Goal: Check status: Check status

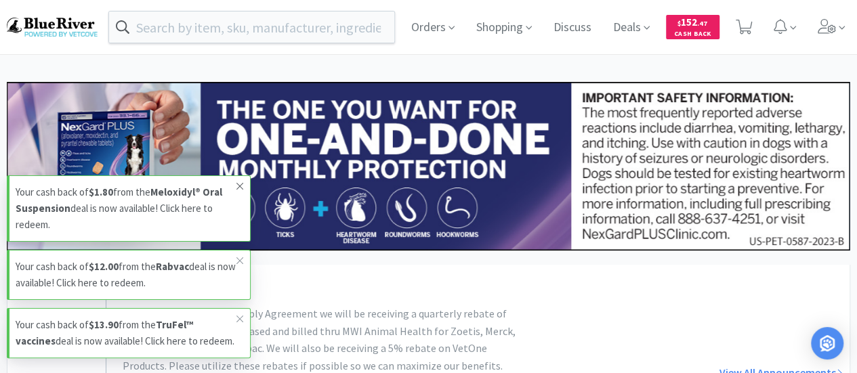
click at [238, 191] on icon at bounding box center [240, 186] width 8 height 11
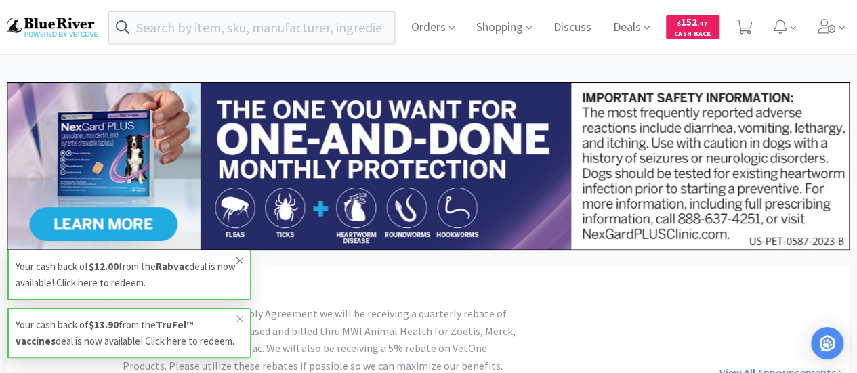
click at [238, 263] on icon at bounding box center [240, 260] width 8 height 11
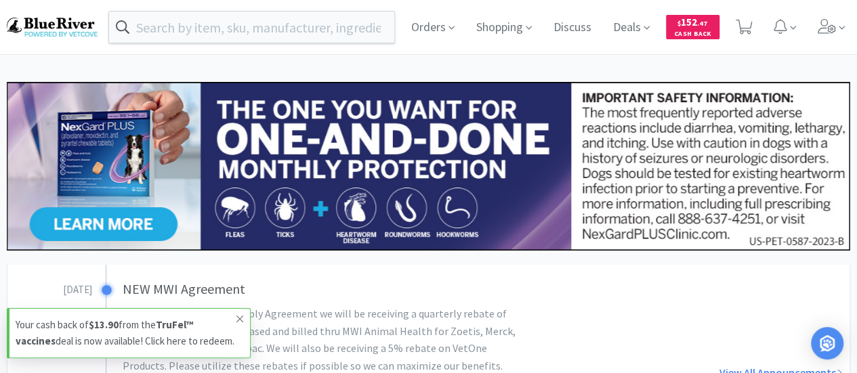
click at [236, 319] on icon at bounding box center [240, 319] width 8 height 11
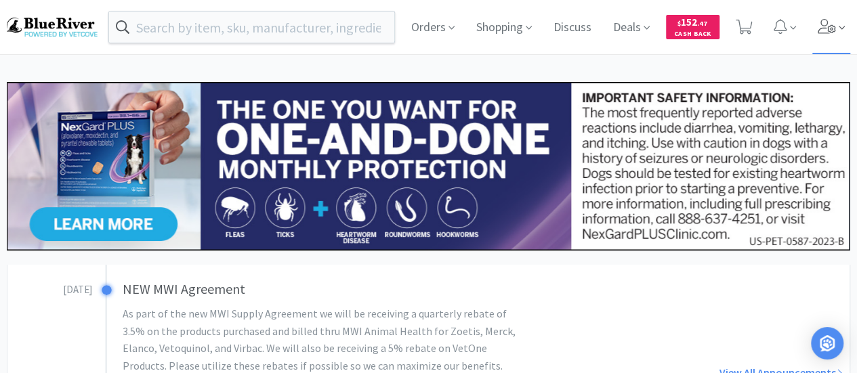
click at [829, 34] on icon at bounding box center [826, 26] width 19 height 15
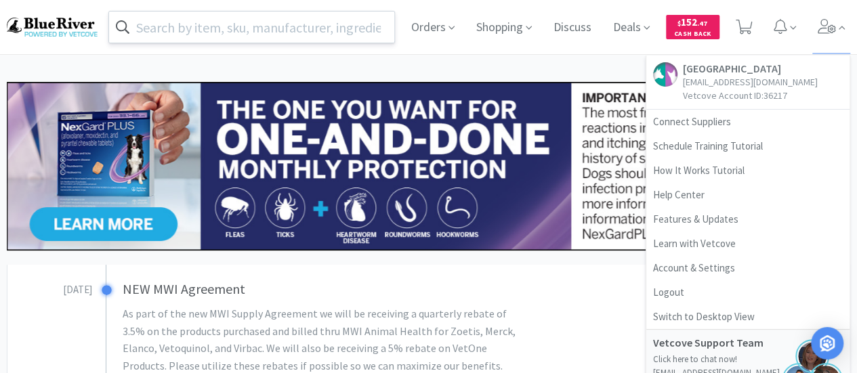
click at [265, 33] on input "text" at bounding box center [251, 27] width 285 height 31
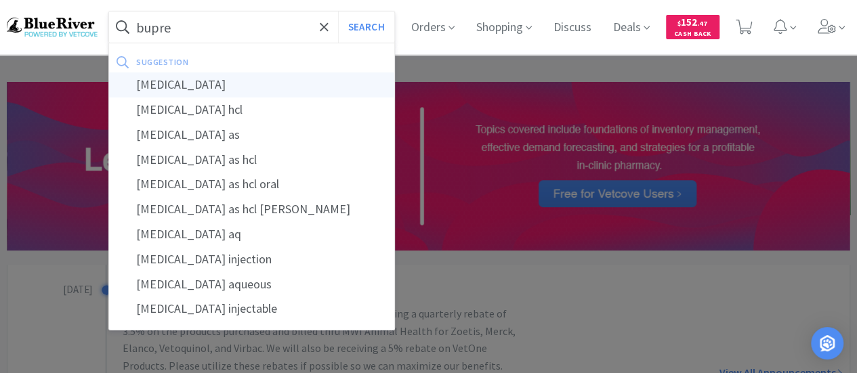
click at [198, 85] on div "[MEDICAL_DATA]" at bounding box center [251, 84] width 285 height 25
type input "[MEDICAL_DATA]"
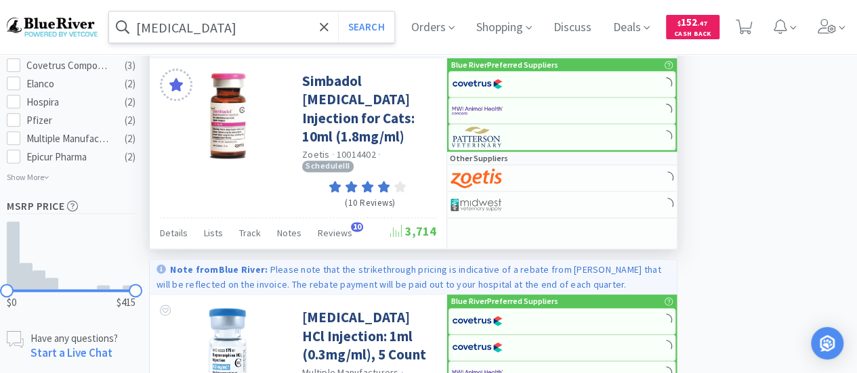
select select "1"
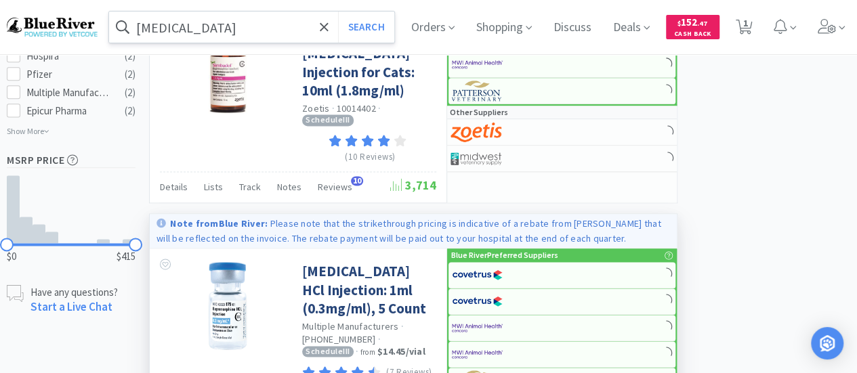
scroll to position [880, 0]
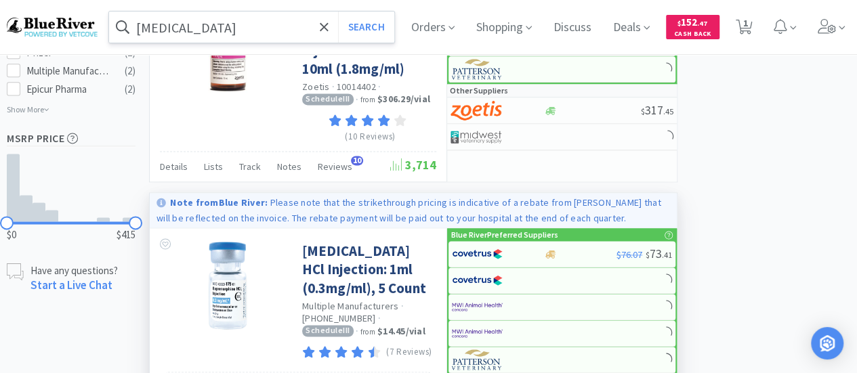
select select "1"
select select "3"
select select "2"
select select "1"
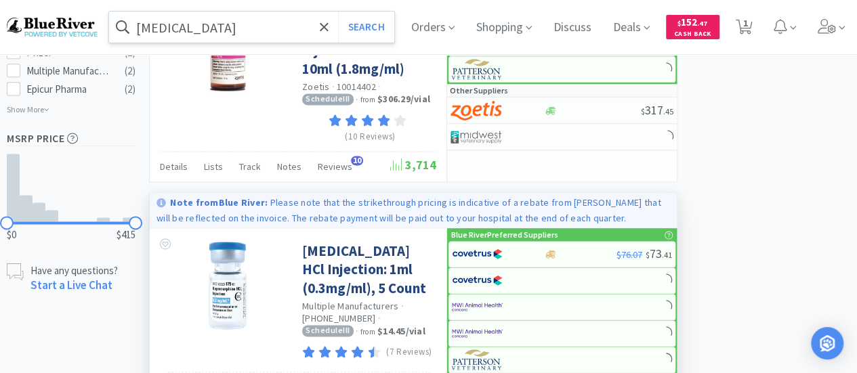
select select "1"
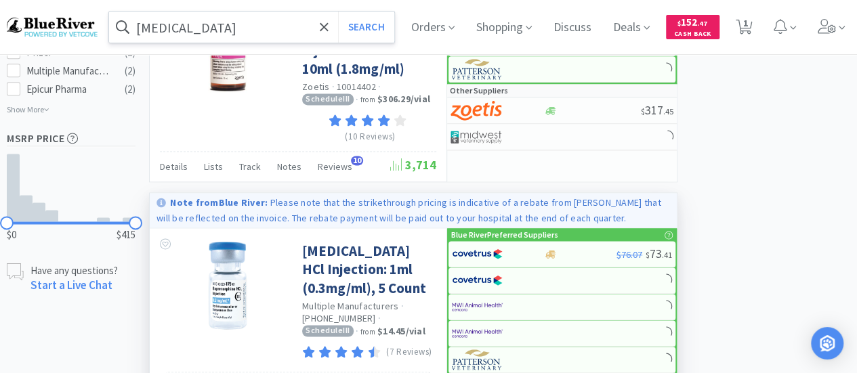
select select "1"
select select "2"
select select "1"
select select "2"
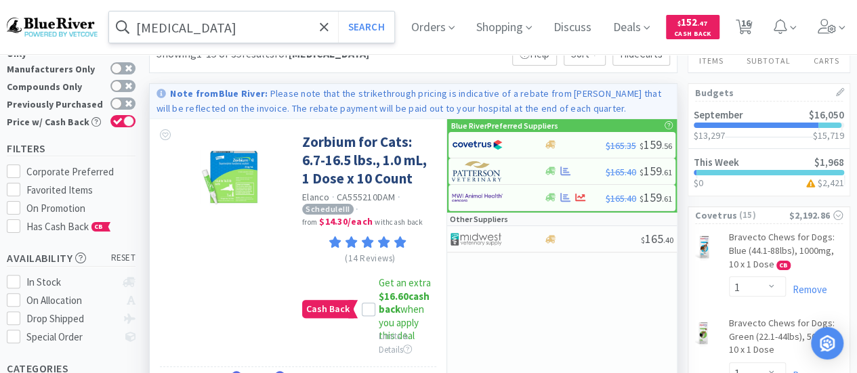
scroll to position [0, 0]
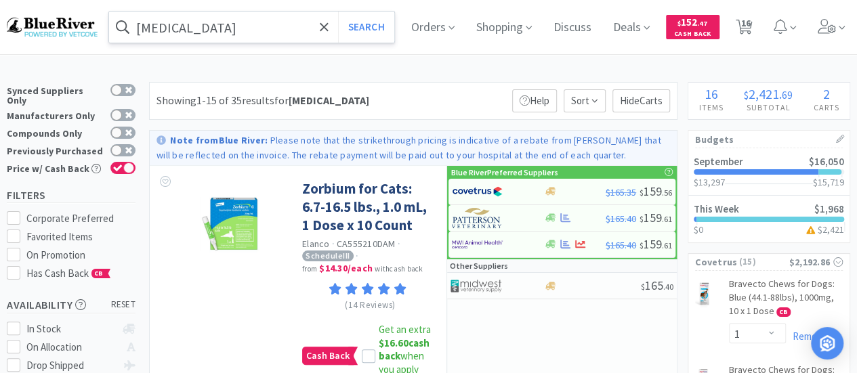
click at [240, 32] on input "[MEDICAL_DATA]" at bounding box center [251, 27] width 285 height 31
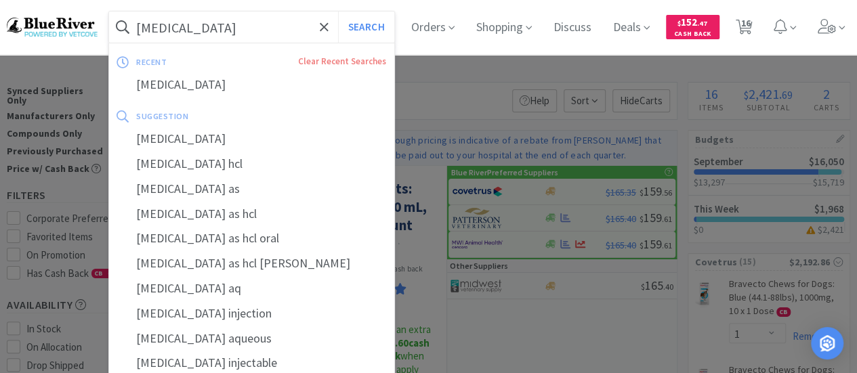
click at [240, 32] on input "[MEDICAL_DATA]" at bounding box center [251, 27] width 285 height 31
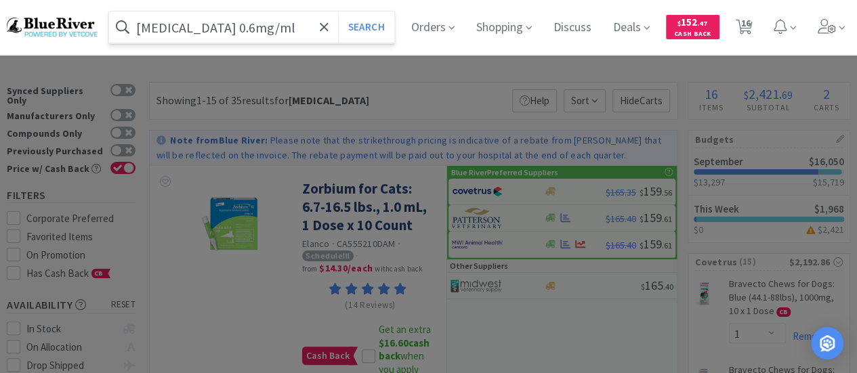
type input "[MEDICAL_DATA] 0.6mg/ml"
click at [338, 12] on button "Search" at bounding box center [366, 27] width 56 height 31
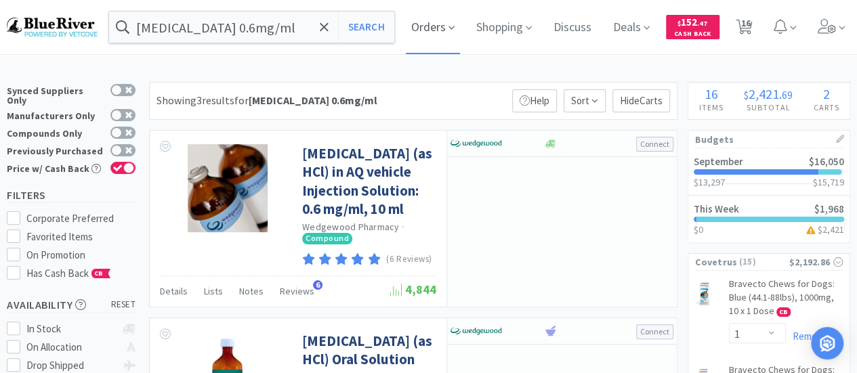
click at [454, 24] on span "Orders" at bounding box center [433, 27] width 54 height 54
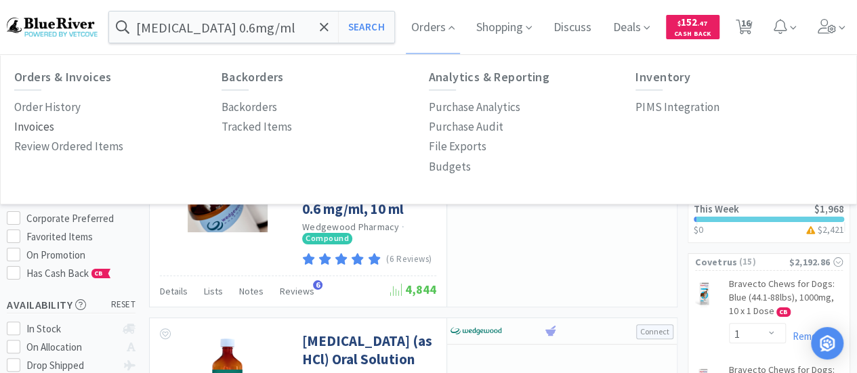
click at [27, 129] on p "Invoices" at bounding box center [34, 127] width 40 height 18
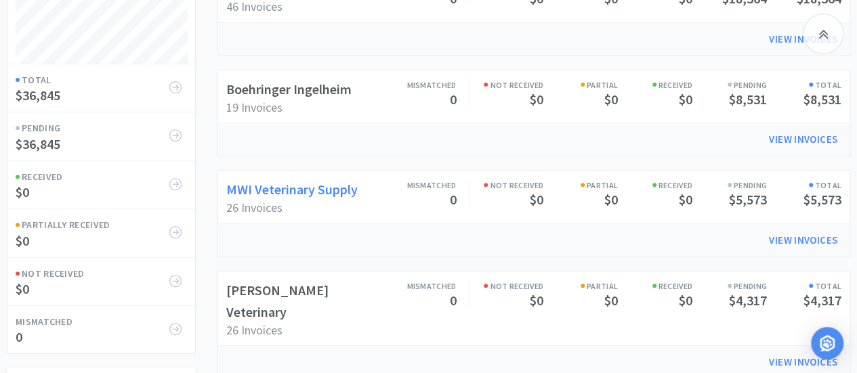
scroll to position [203, 0]
click at [306, 190] on link "MWI Veterinary Supply" at bounding box center [291, 187] width 131 height 17
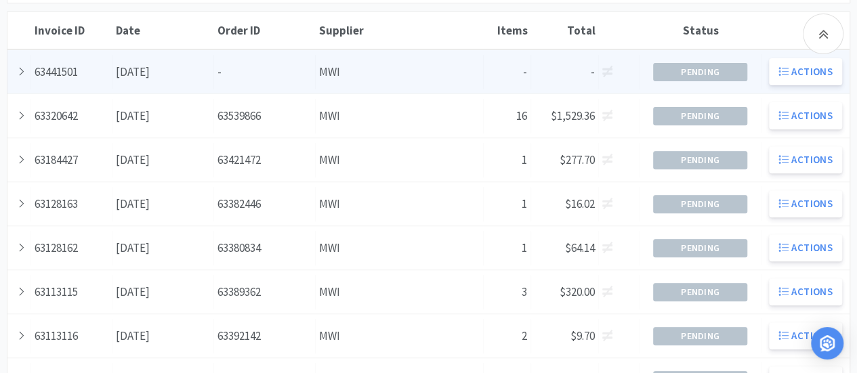
click at [150, 72] on div "Date [DATE]" at bounding box center [163, 72] width 102 height 35
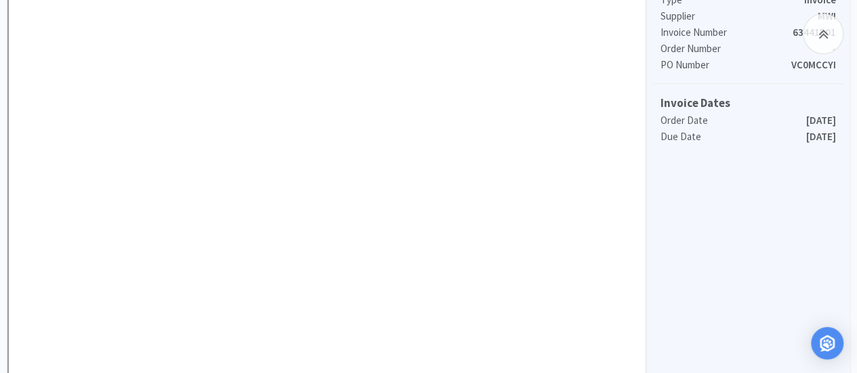
scroll to position [135, 0]
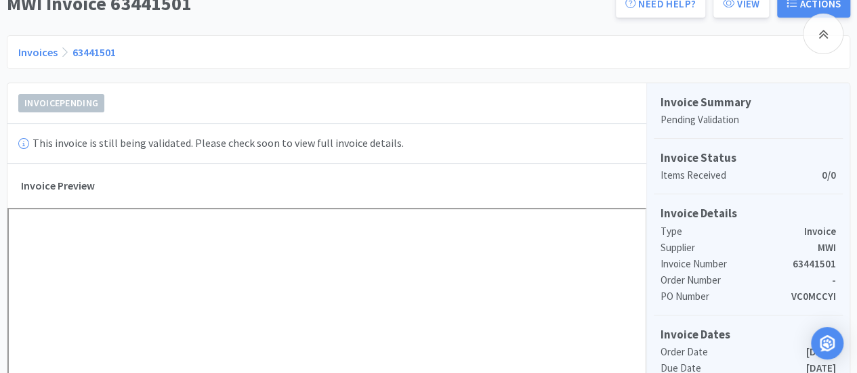
scroll to position [203, 0]
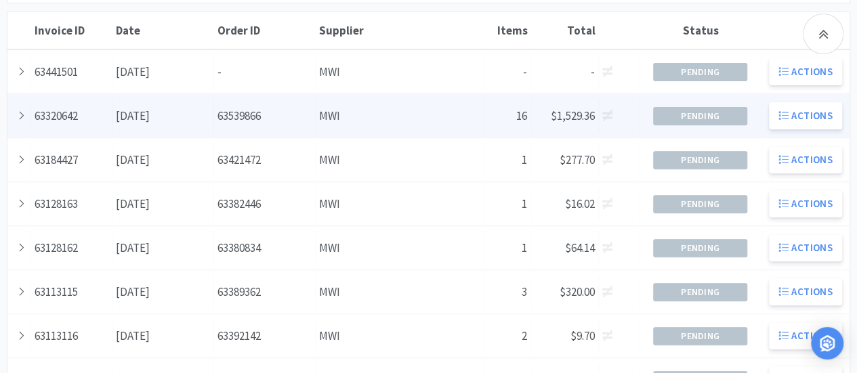
click at [149, 116] on div "Date [DATE]" at bounding box center [163, 116] width 102 height 35
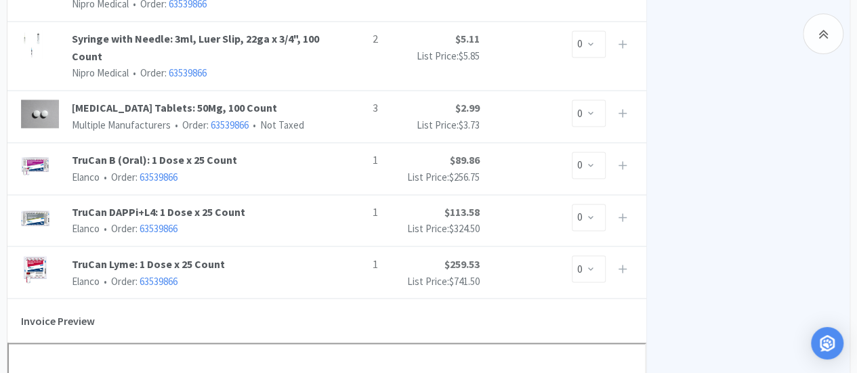
scroll to position [1151, 0]
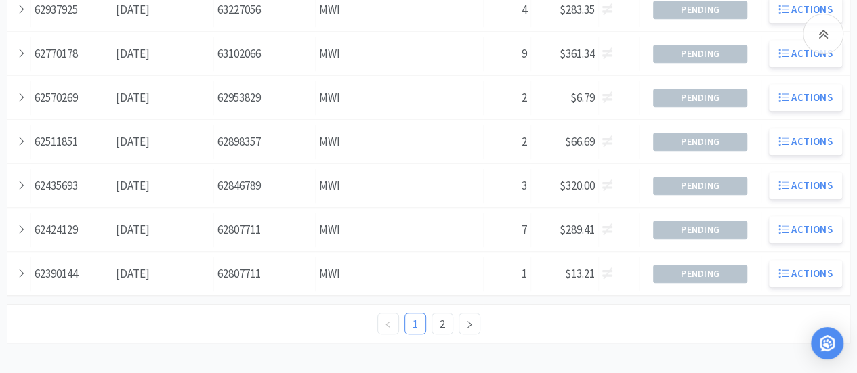
scroll to position [203, 0]
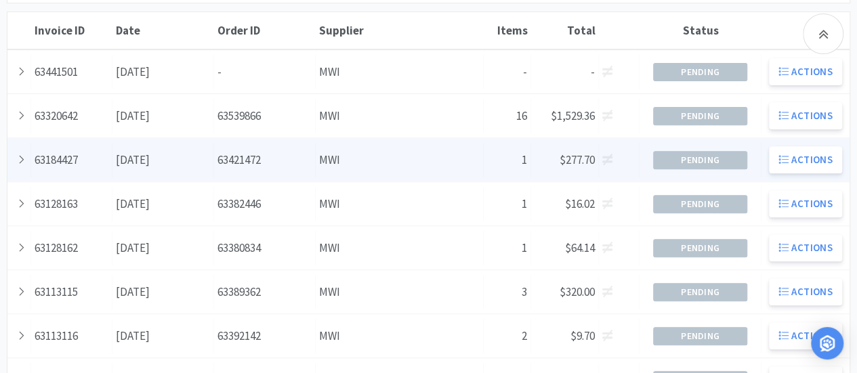
click at [184, 156] on div "Date [DATE]" at bounding box center [163, 160] width 102 height 35
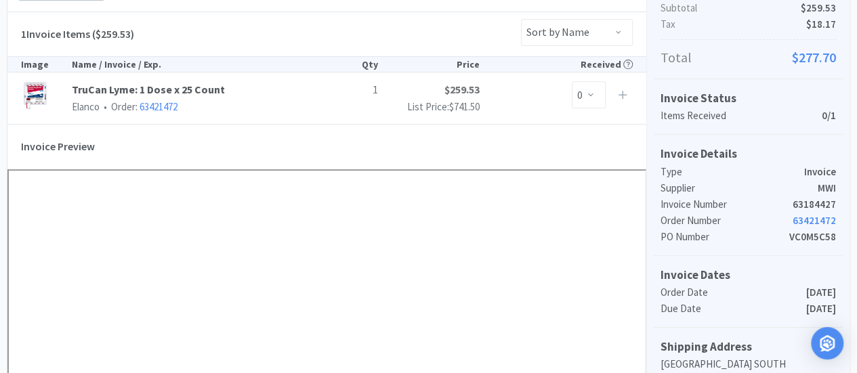
scroll to position [271, 0]
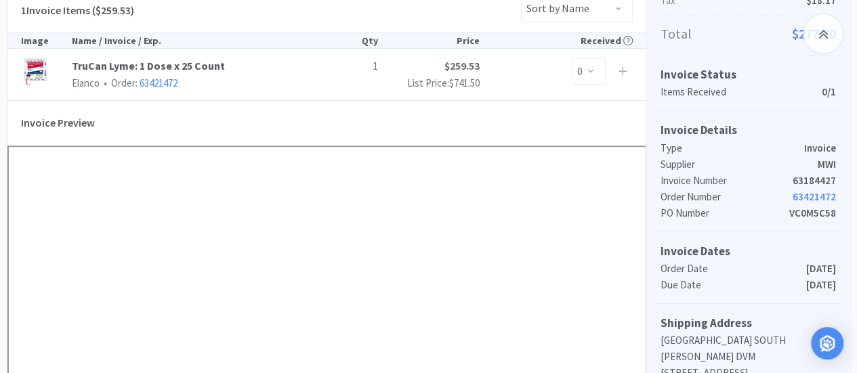
scroll to position [203, 0]
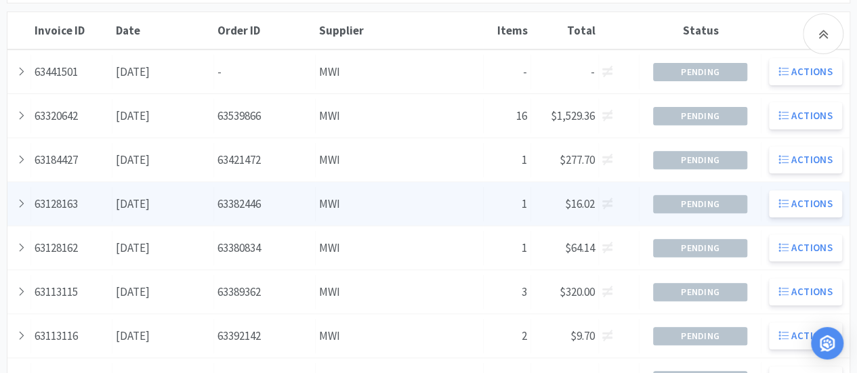
click at [179, 211] on div "Date [DATE]" at bounding box center [163, 204] width 102 height 35
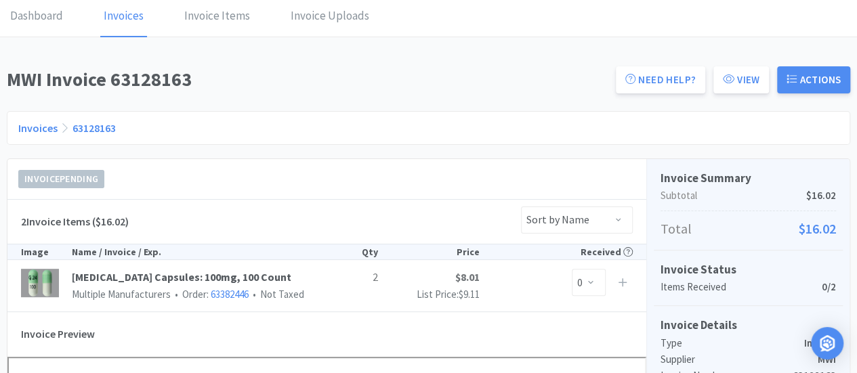
scroll to position [203, 0]
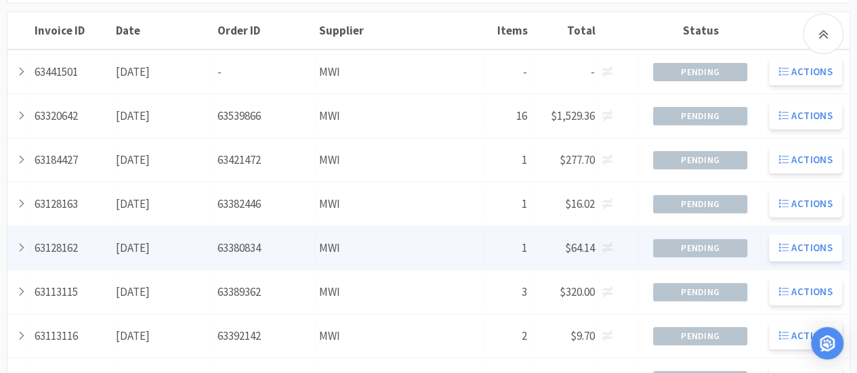
click at [199, 250] on div "Date [DATE]" at bounding box center [163, 248] width 102 height 35
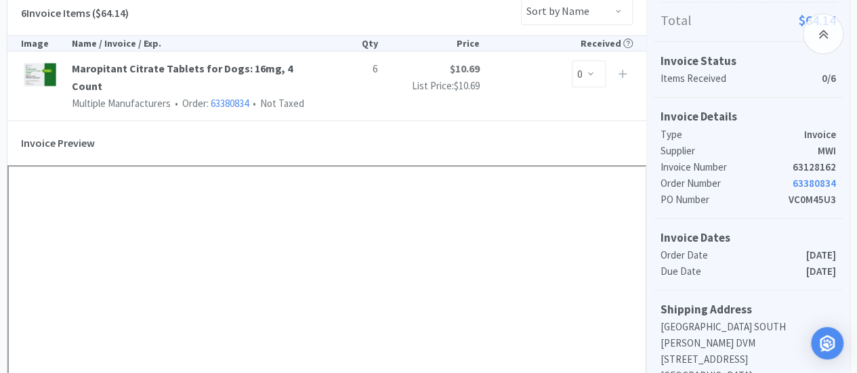
scroll to position [271, 0]
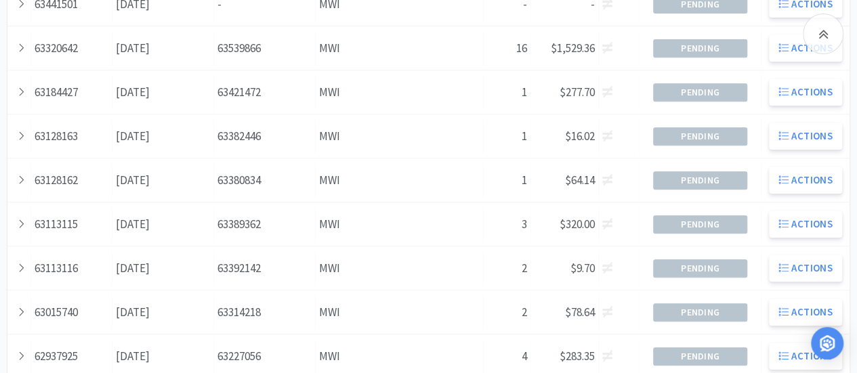
scroll to position [203, 0]
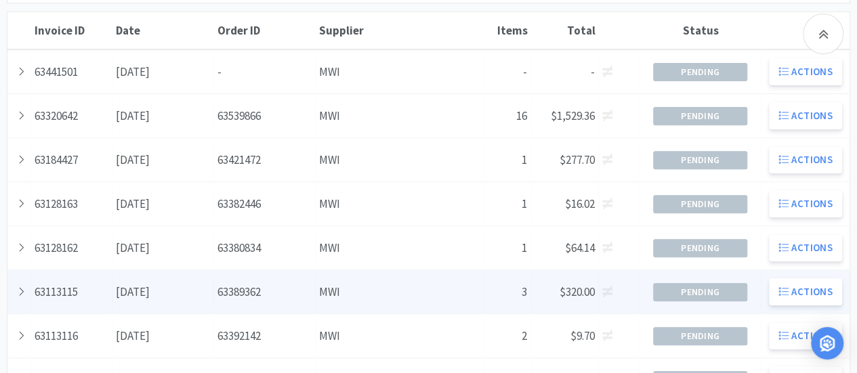
click at [204, 294] on div "Date [DATE]" at bounding box center [163, 292] width 102 height 35
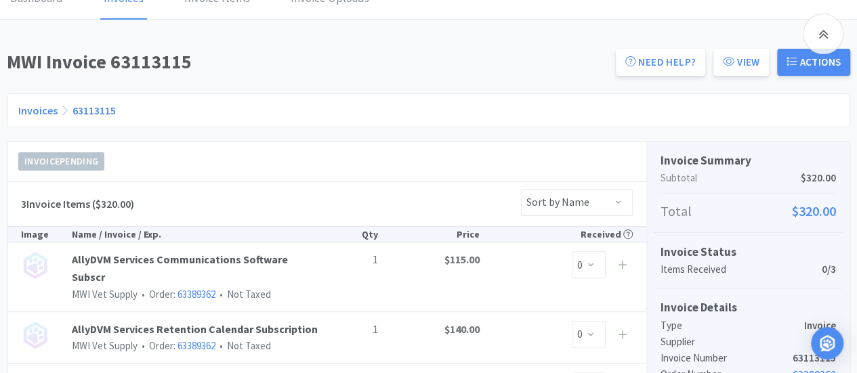
scroll to position [203, 0]
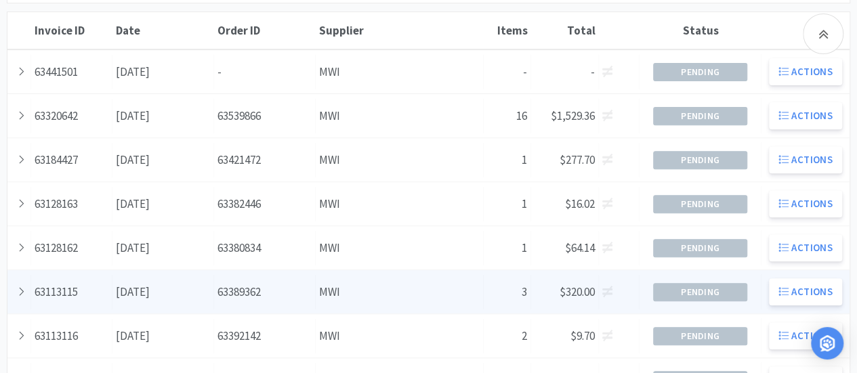
click at [196, 291] on div "Date [DATE]" at bounding box center [163, 292] width 102 height 35
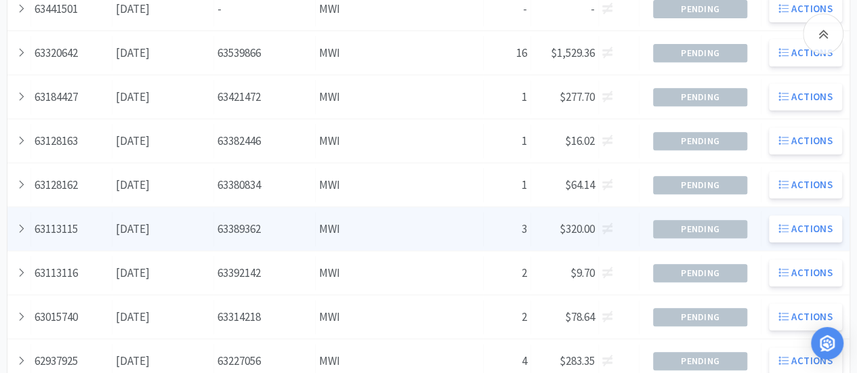
scroll to position [339, 0]
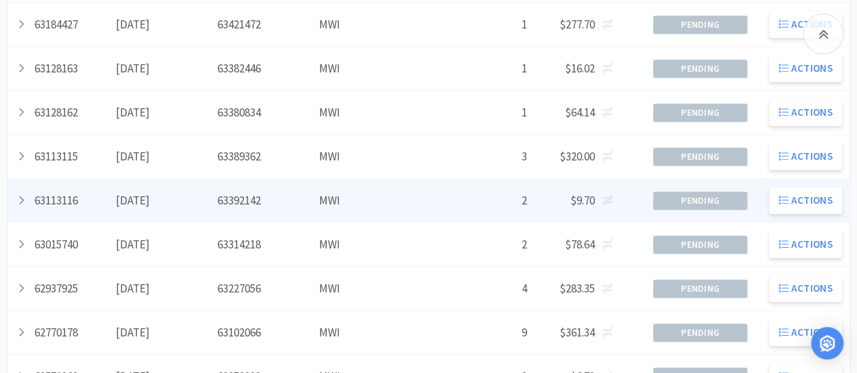
click at [214, 194] on div "Order ID 63392142" at bounding box center [265, 201] width 102 height 35
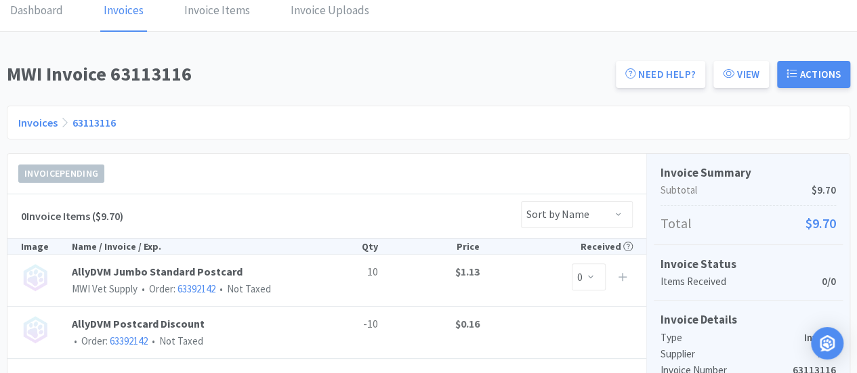
scroll to position [203, 0]
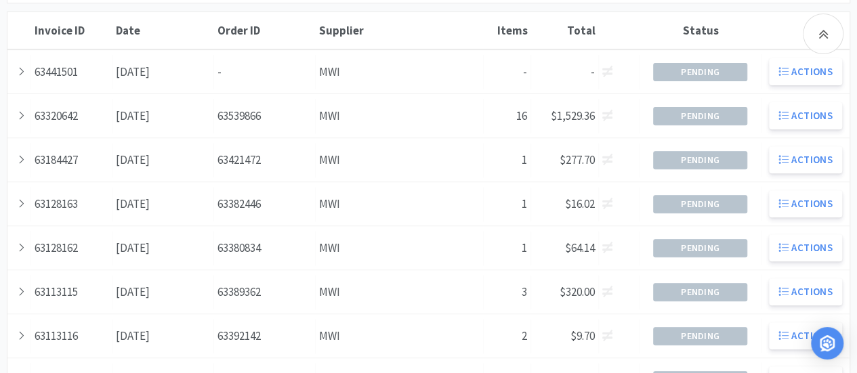
scroll to position [339, 0]
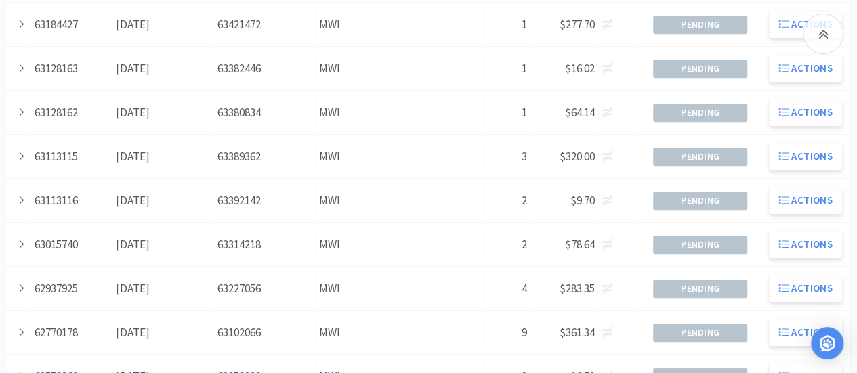
click at [163, 240] on div "Date [DATE]" at bounding box center [163, 245] width 102 height 35
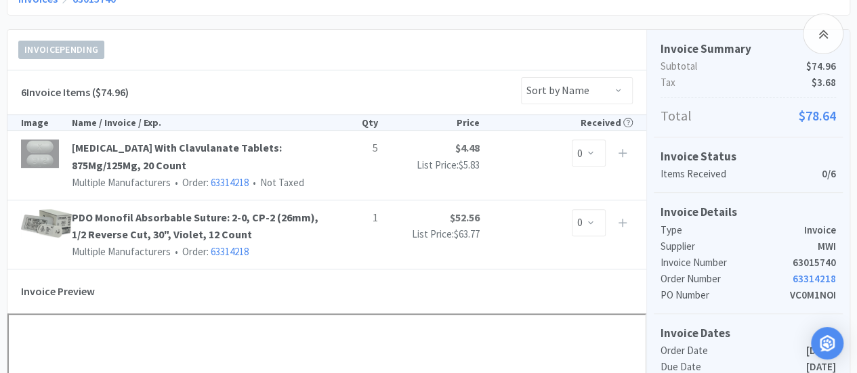
scroll to position [203, 0]
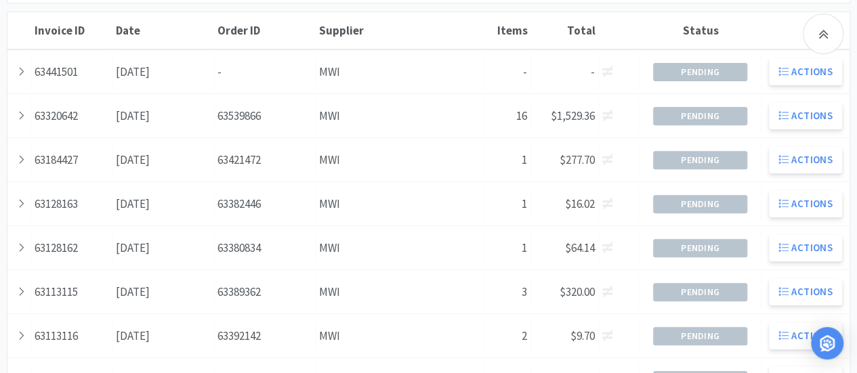
scroll to position [339, 0]
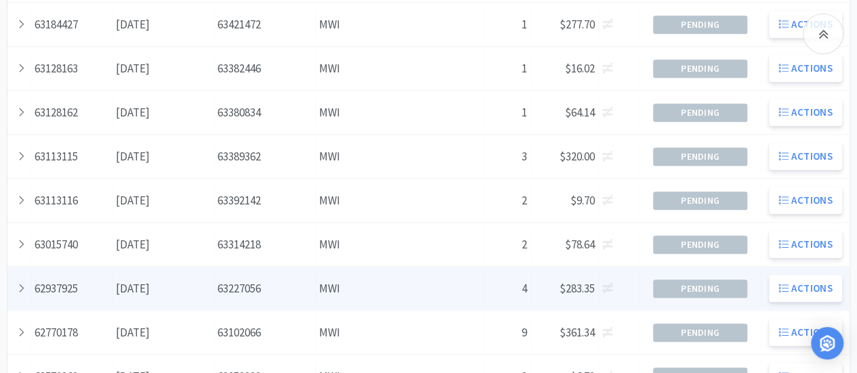
click at [194, 281] on div "Date [DATE]" at bounding box center [163, 289] width 102 height 35
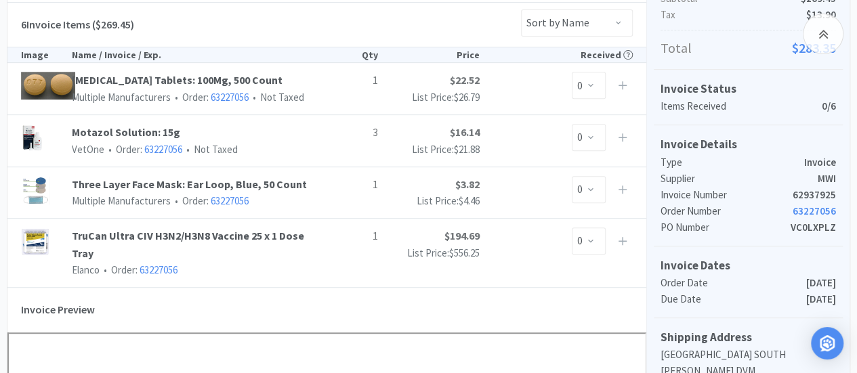
scroll to position [271, 0]
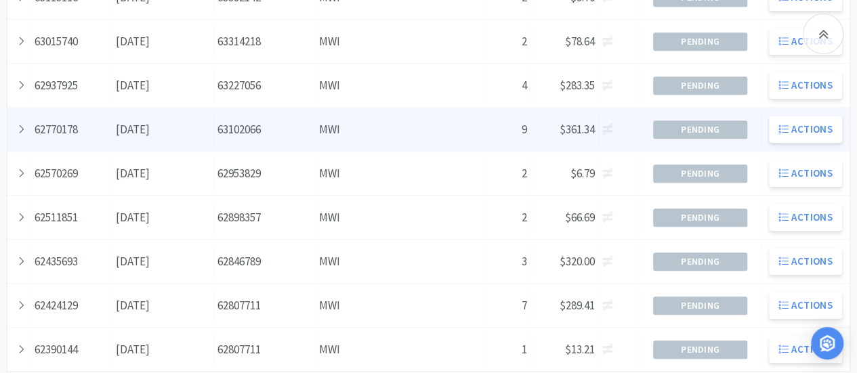
click at [205, 127] on div "Date [DATE]" at bounding box center [163, 129] width 102 height 35
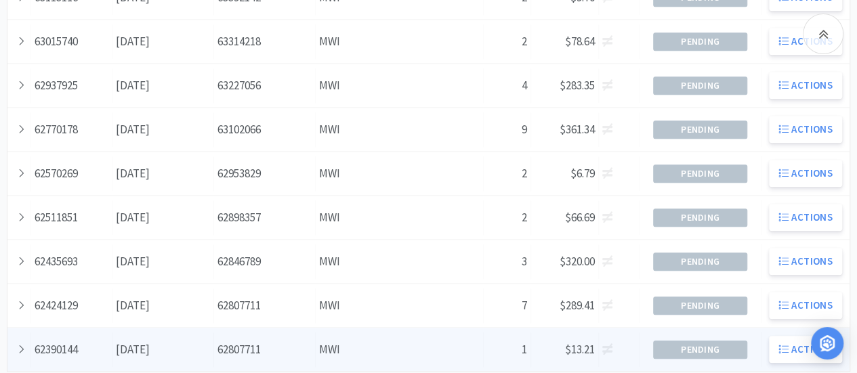
click at [171, 348] on div "Date [DATE]" at bounding box center [163, 349] width 102 height 35
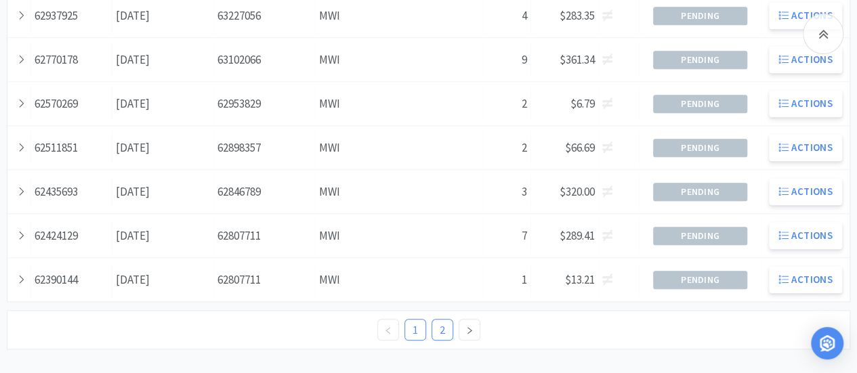
click at [441, 327] on link "2" at bounding box center [442, 330] width 20 height 20
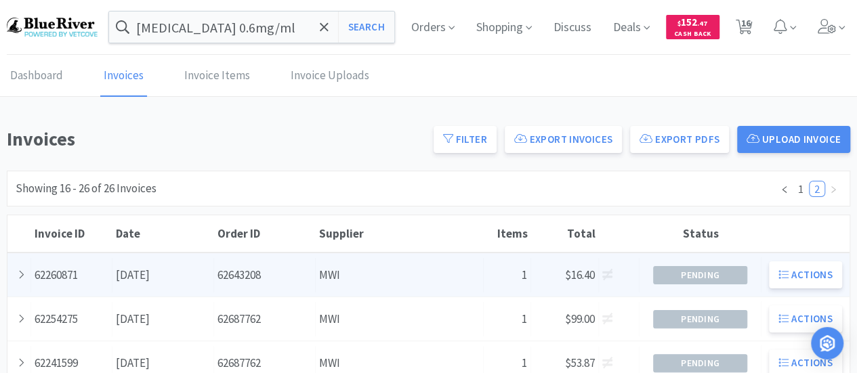
click at [123, 273] on div "Date [DATE]" at bounding box center [163, 275] width 102 height 35
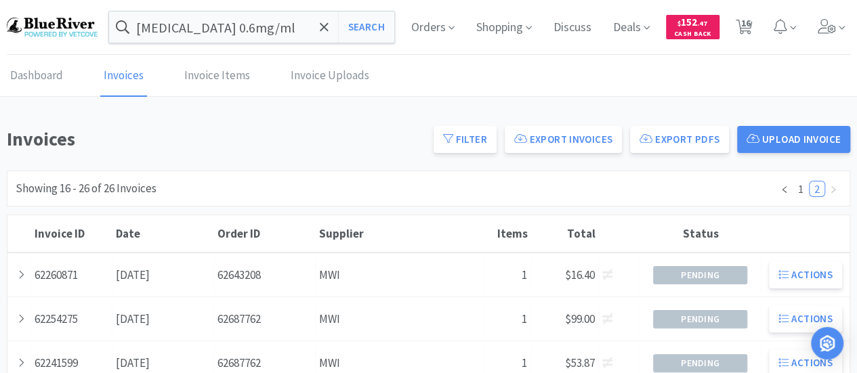
click at [158, 318] on div "Date [DATE]" at bounding box center [163, 319] width 102 height 35
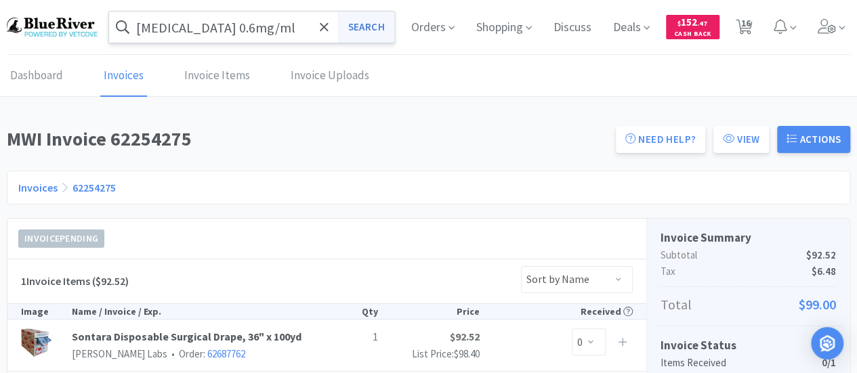
click at [358, 28] on button "Search" at bounding box center [366, 27] width 56 height 31
select select "1"
select select "3"
select select "2"
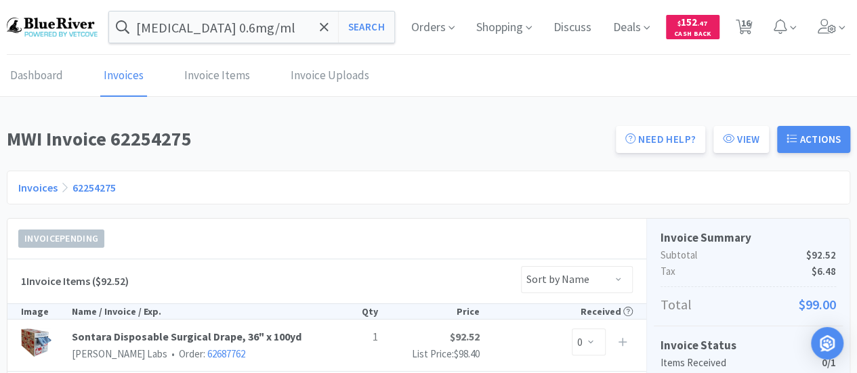
select select "1"
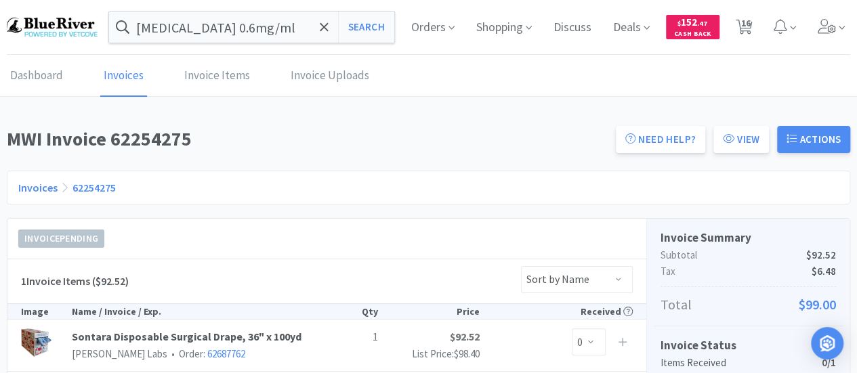
select select "1"
select select "2"
select select "1"
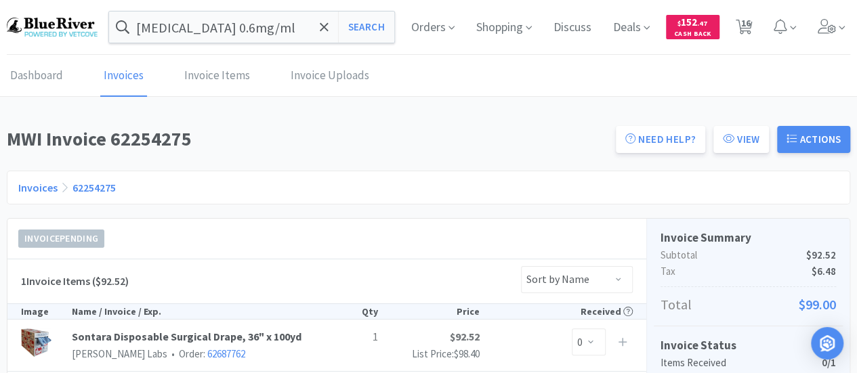
select select "2"
select select "1"
